Goal: Information Seeking & Learning: Learn about a topic

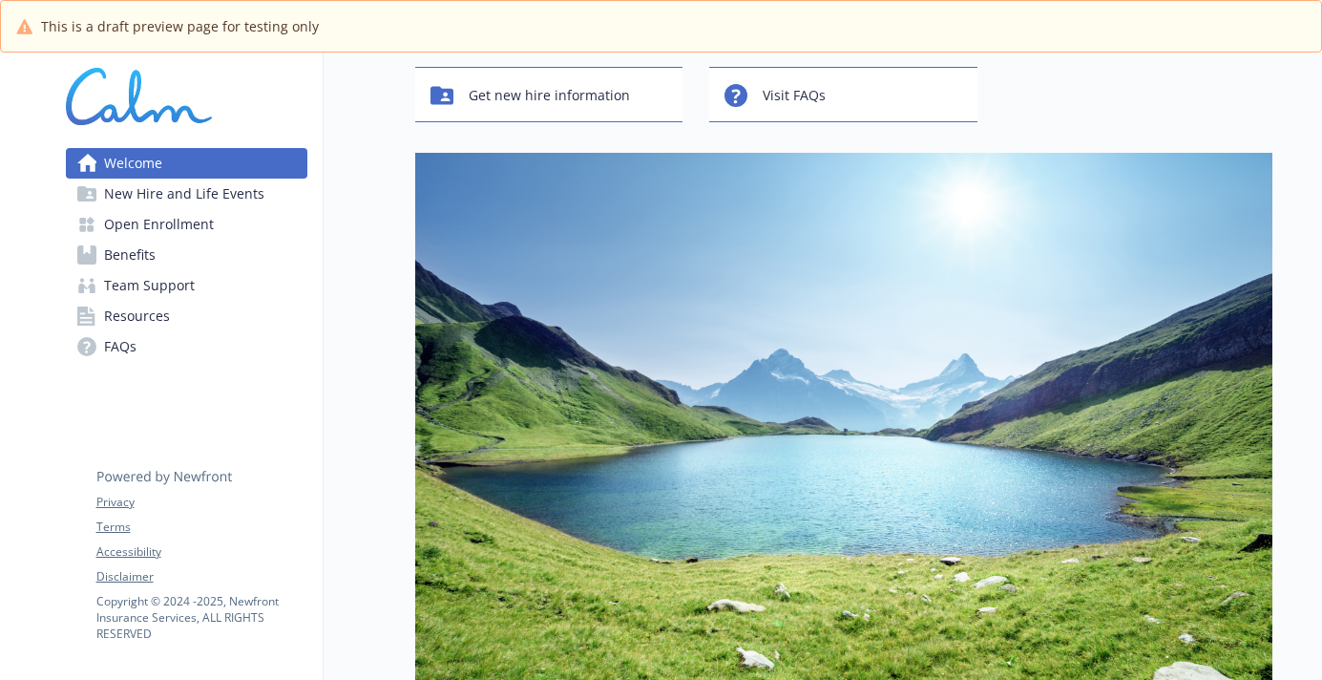
scroll to position [262, 0]
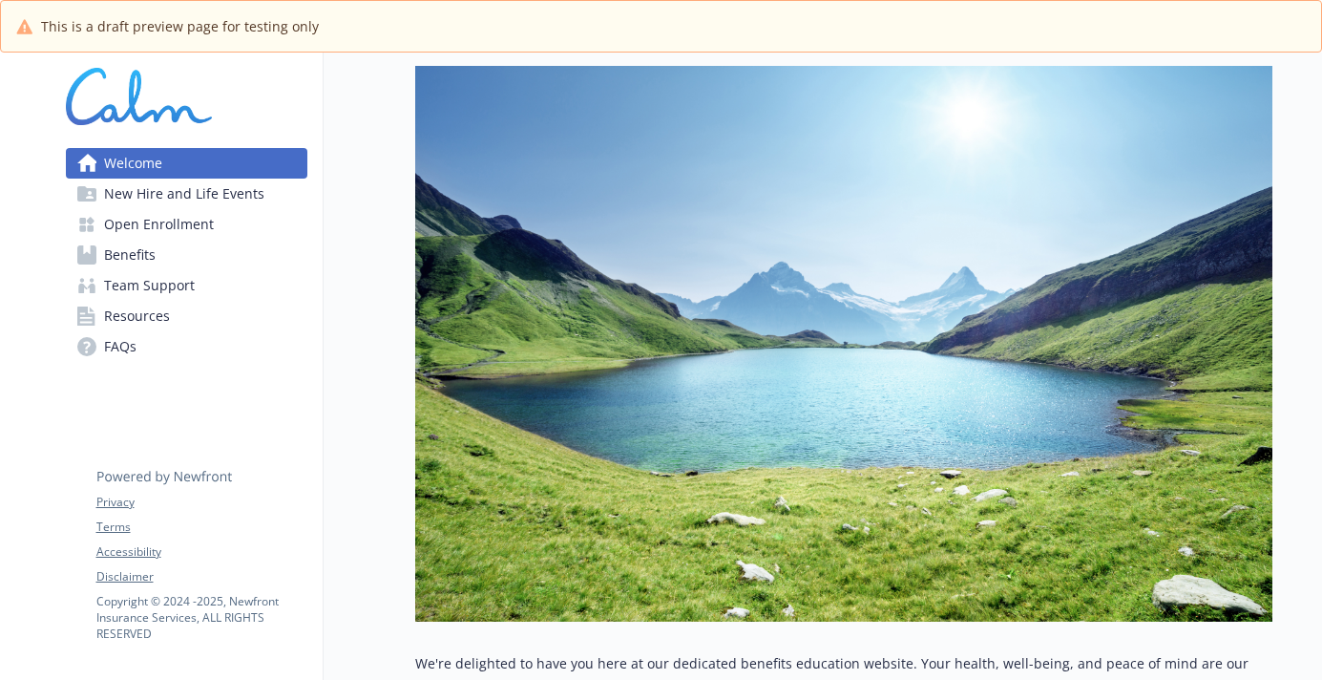
click at [172, 192] on span "New Hire and Life Events" at bounding box center [184, 194] width 160 height 31
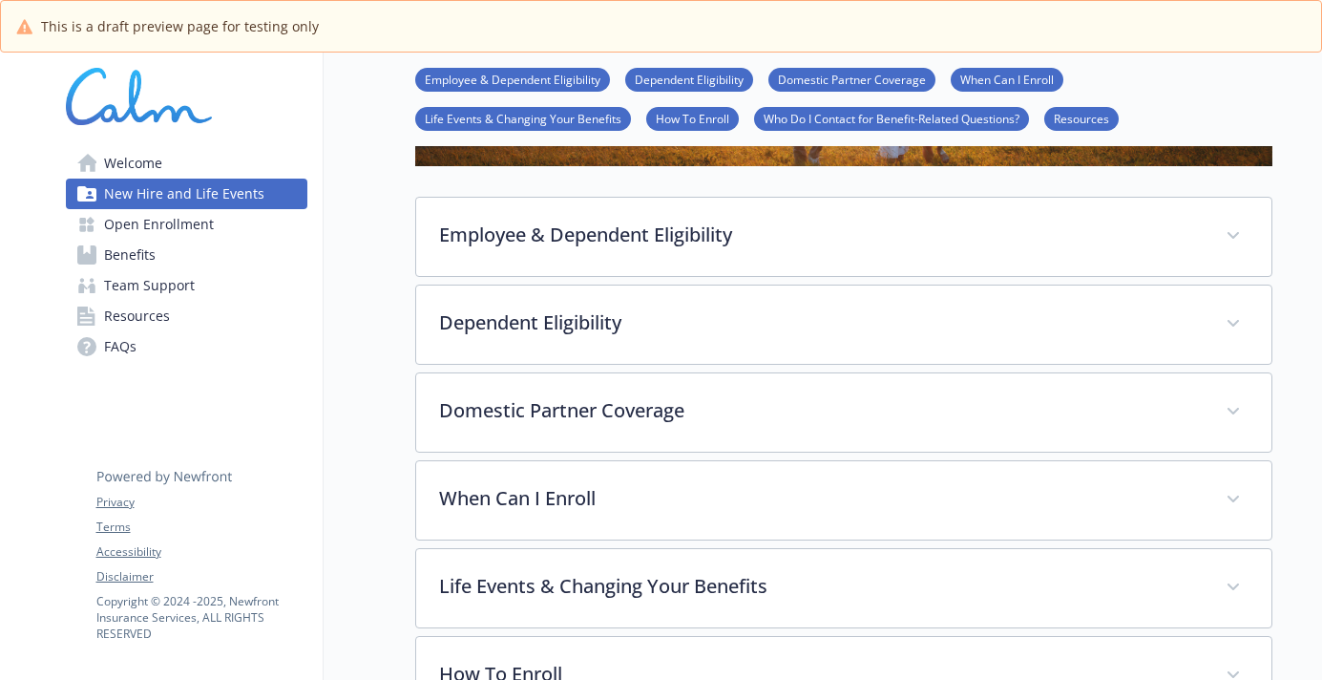
click at [136, 259] on span "Benefits" at bounding box center [130, 255] width 52 height 31
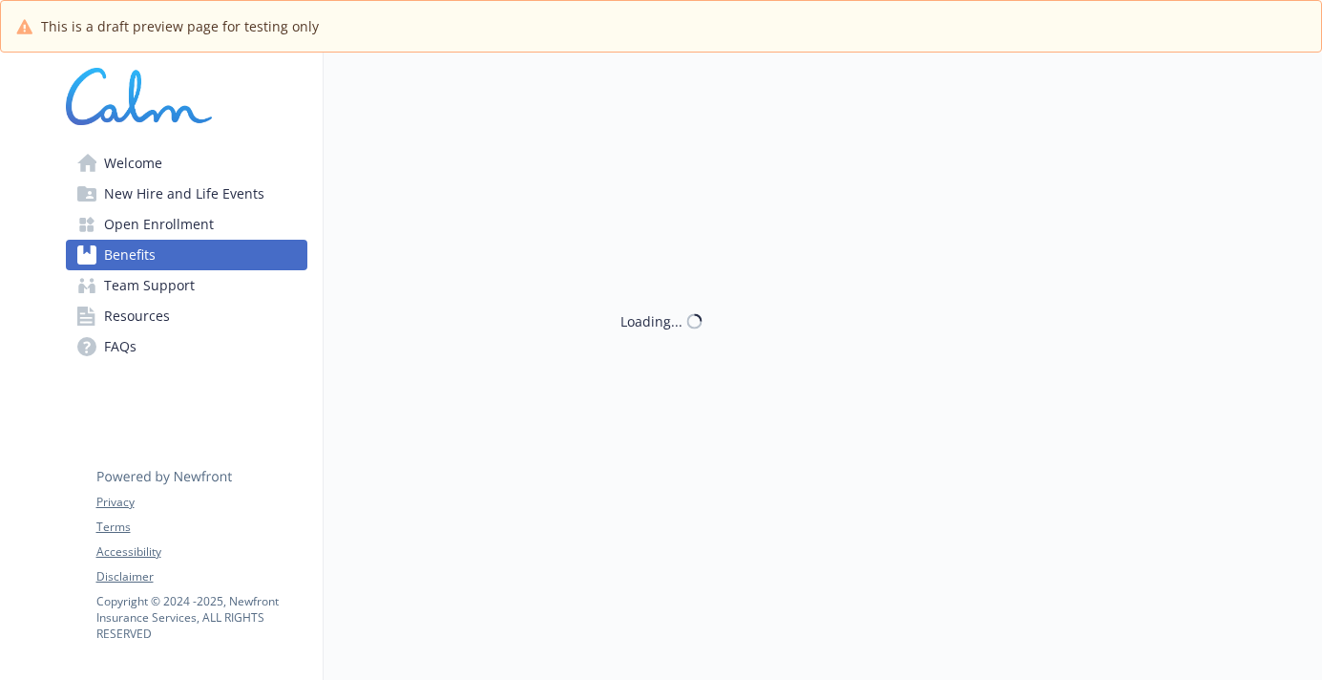
scroll to position [262, 0]
